Goal: Navigation & Orientation: Understand site structure

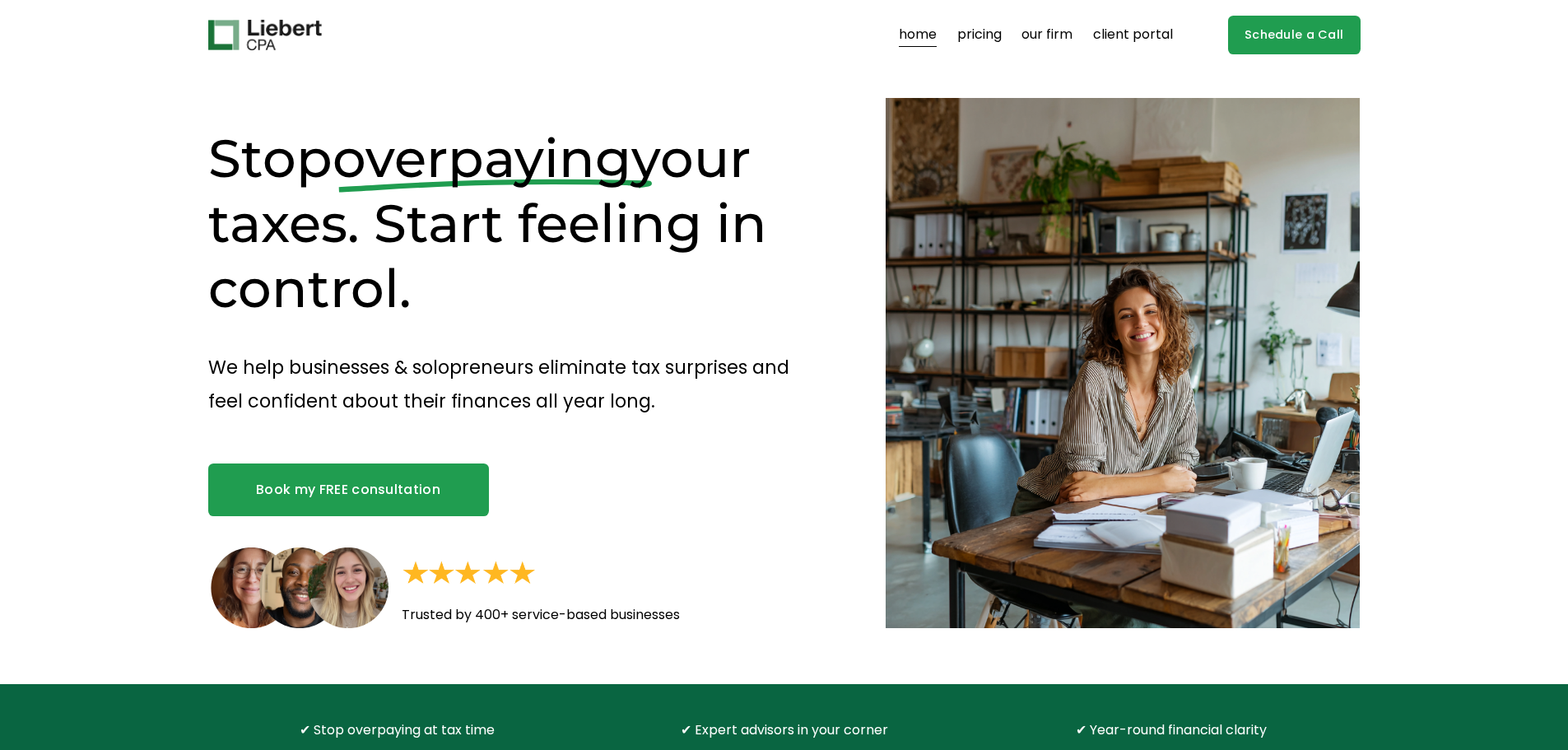
click at [918, 31] on link "home" at bounding box center [917, 35] width 38 height 26
click at [1058, 32] on link "our firm" at bounding box center [1047, 35] width 51 height 26
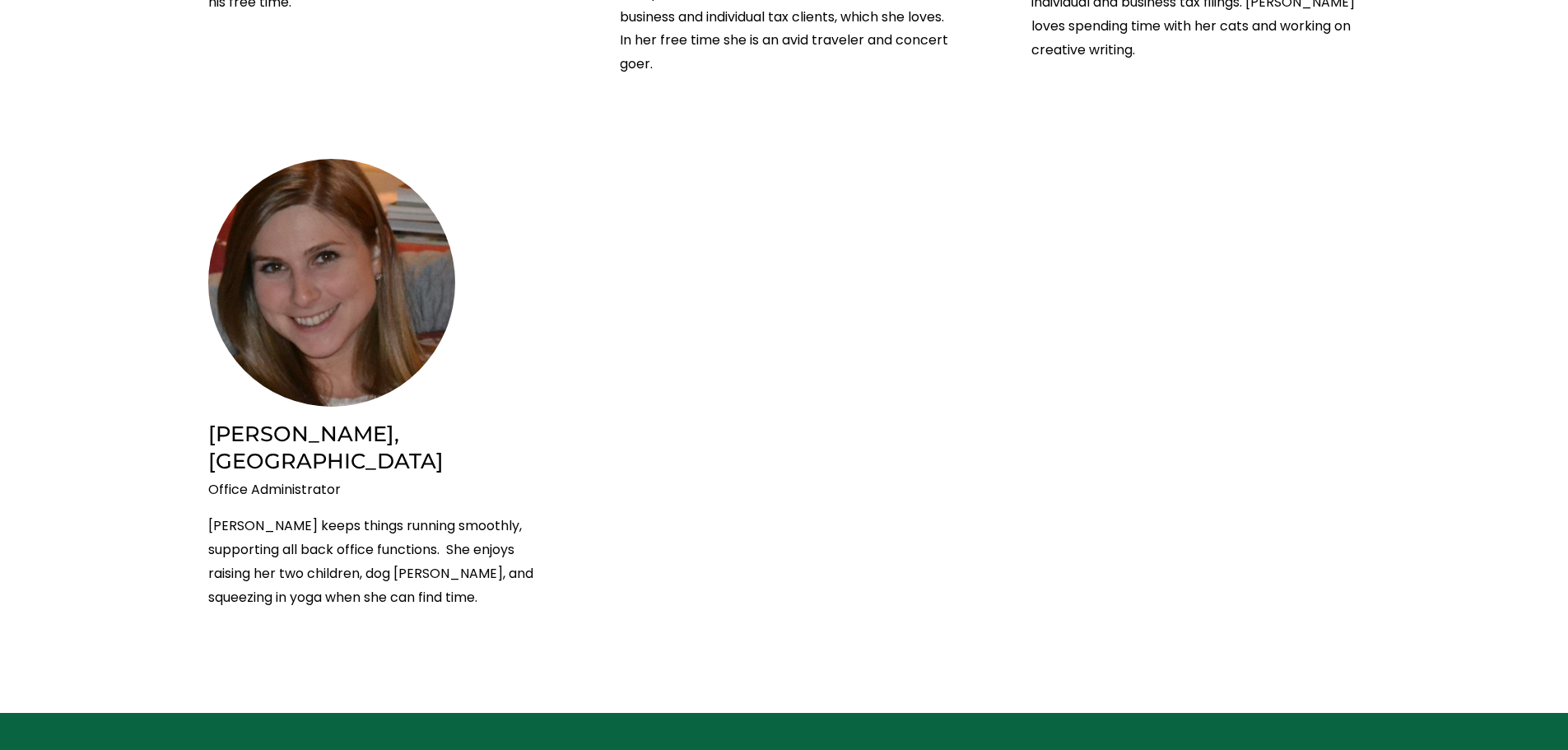
scroll to position [3622, 0]
